Goal: Task Accomplishment & Management: Use online tool/utility

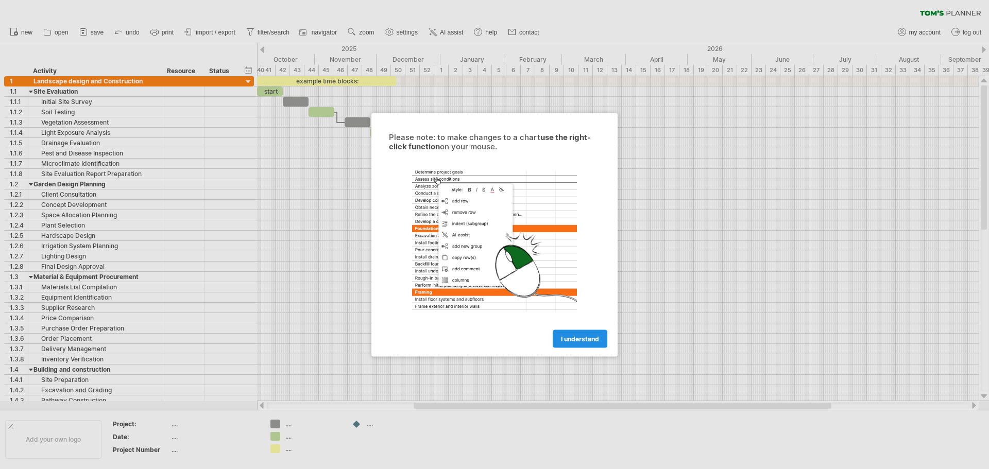
click at [562, 343] on link "I understand" at bounding box center [580, 339] width 55 height 18
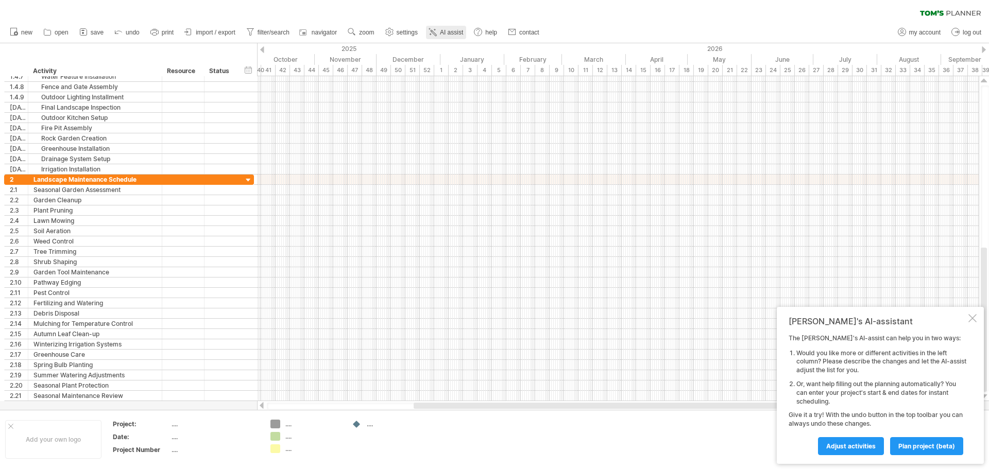
click at [441, 26] on link "AI assist" at bounding box center [446, 32] width 40 height 13
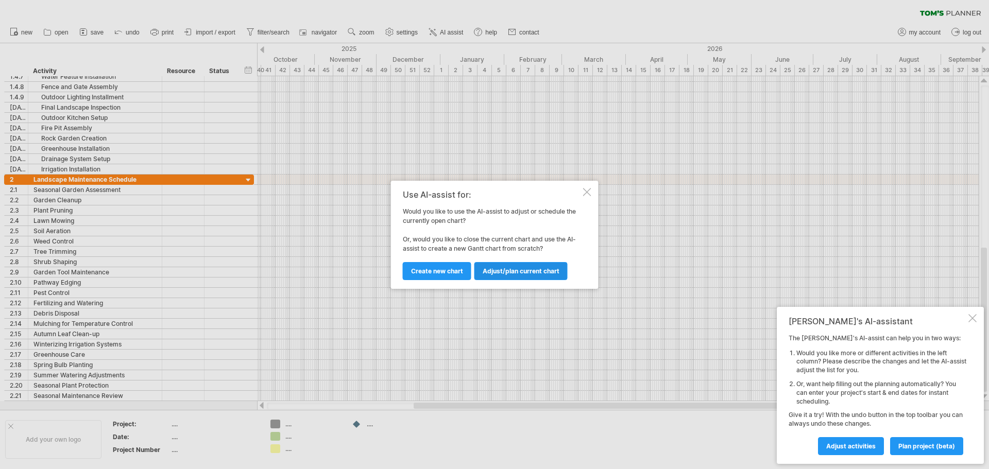
click at [491, 271] on span "Adjust/plan current chart" at bounding box center [521, 271] width 77 height 8
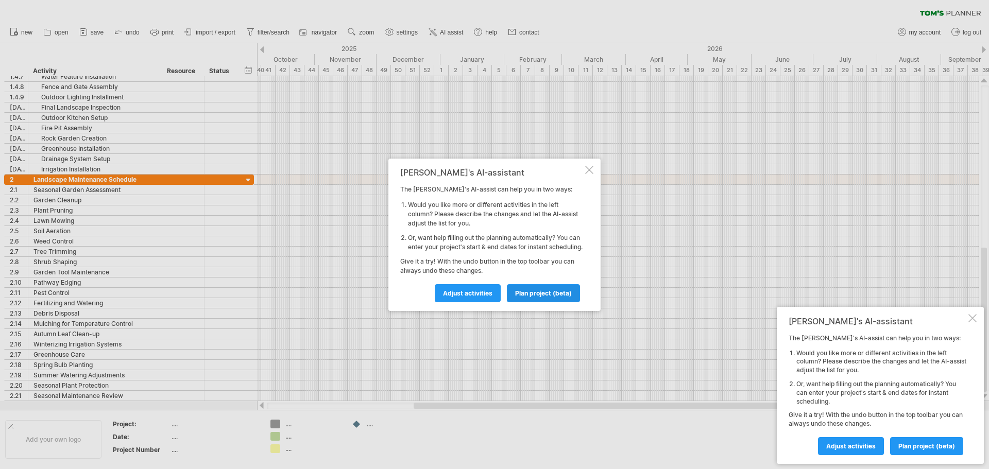
click at [519, 302] on link "plan project (beta)" at bounding box center [543, 293] width 73 height 18
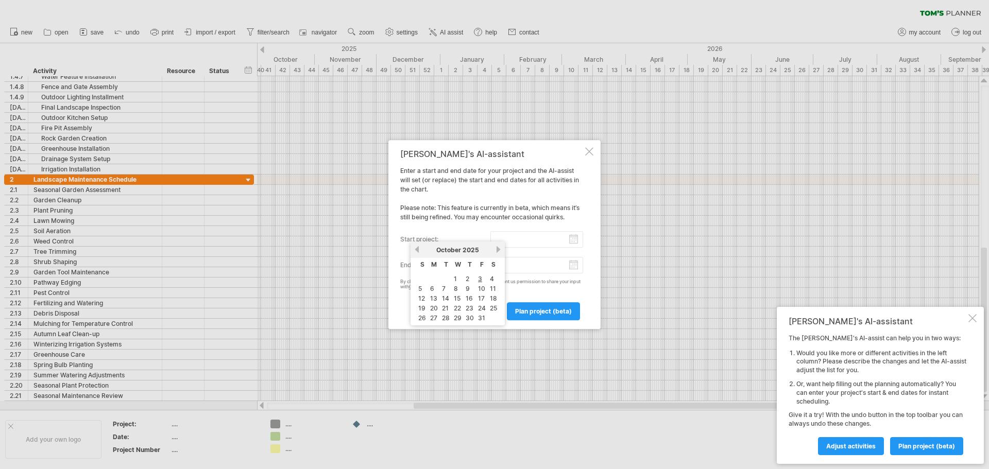
click at [514, 236] on input "start project:" at bounding box center [536, 239] width 93 height 16
click at [431, 290] on link "6" at bounding box center [432, 289] width 6 height 10
type input "********"
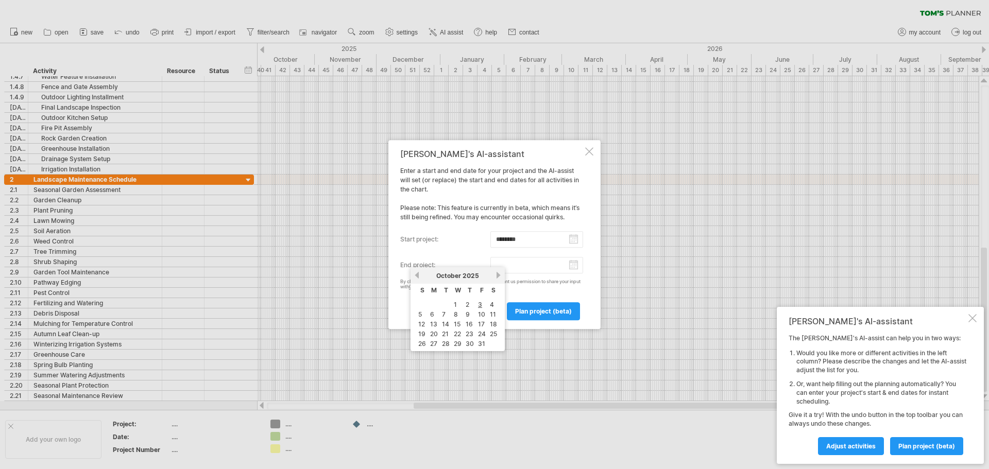
click at [504, 269] on body "progress(100%) Trying to reach [DOMAIN_NAME] Connected again... 0% clear filter…" at bounding box center [494, 235] width 989 height 471
click at [523, 272] on input "end project:" at bounding box center [536, 265] width 93 height 16
click at [541, 284] on div "By clicking the 'plan project (beta)' button you grant us permission to share y…" at bounding box center [491, 284] width 183 height 11
click at [549, 309] on span "plan project (beta)" at bounding box center [543, 311] width 57 height 8
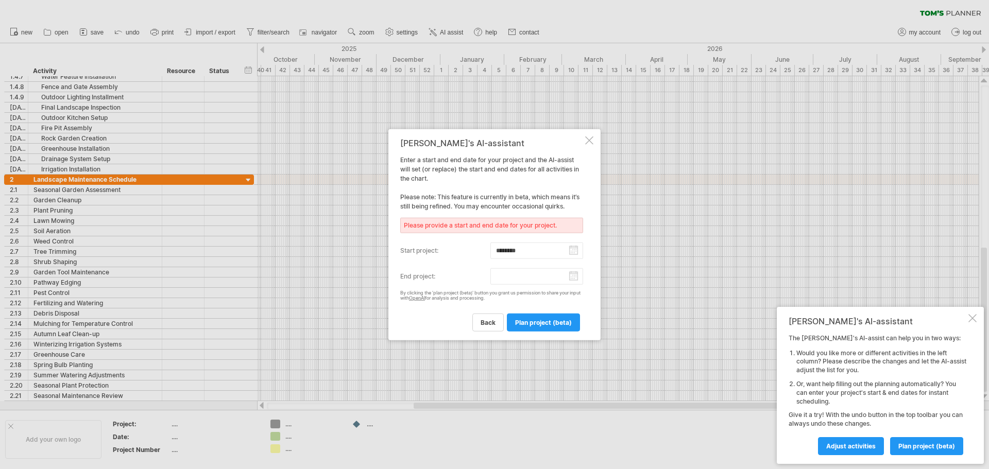
click at [537, 282] on input "end project:" at bounding box center [536, 276] width 93 height 16
click at [492, 286] on div "[DATE]" at bounding box center [457, 287] width 75 height 8
click at [494, 286] on div "[DATE]" at bounding box center [457, 287] width 75 height 8
click at [494, 287] on div "[DATE]" at bounding box center [457, 287] width 75 height 8
click at [496, 287] on link "next" at bounding box center [498, 286] width 8 height 8
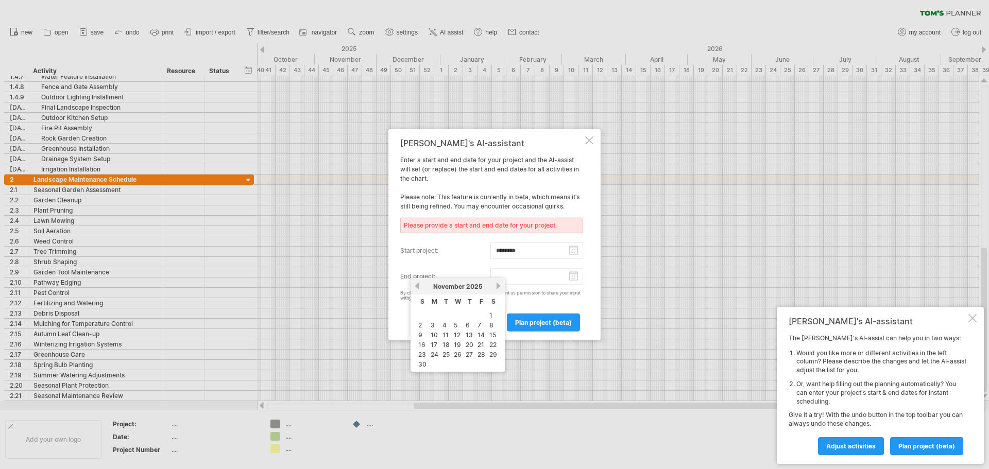
click at [496, 287] on link "next" at bounding box center [498, 286] width 8 height 8
click at [496, 287] on link "next" at bounding box center [497, 286] width 8 height 8
click at [496, 287] on link "next" at bounding box center [498, 286] width 8 height 8
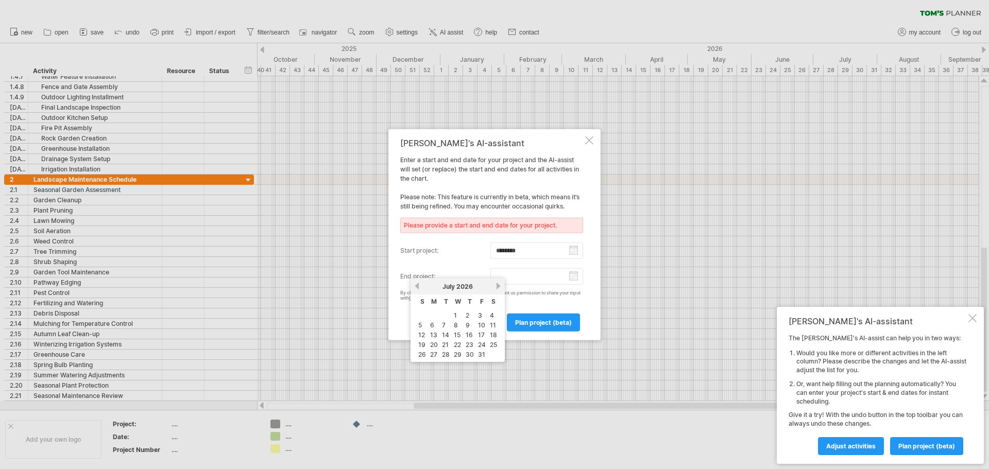
click at [496, 287] on link "next" at bounding box center [498, 286] width 8 height 8
click at [481, 317] on link "4" at bounding box center [480, 316] width 6 height 10
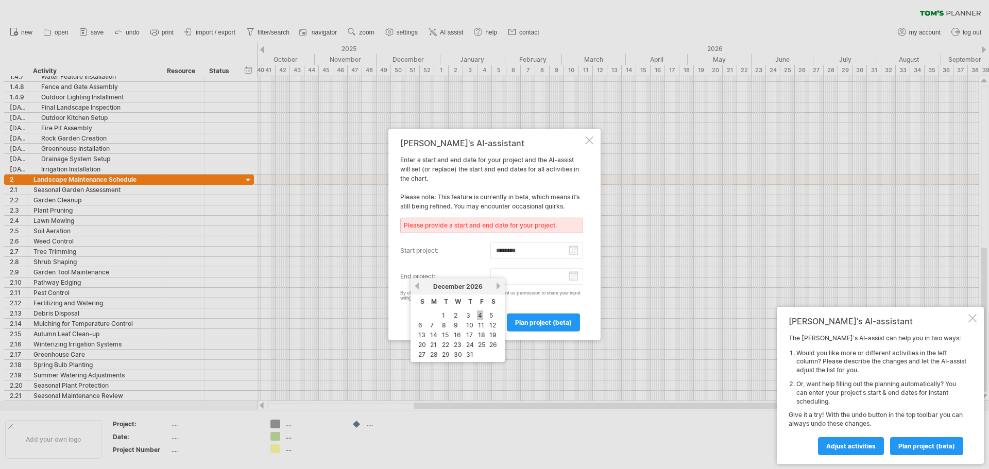
type input "********"
click at [524, 320] on span "plan project (beta)" at bounding box center [543, 323] width 57 height 8
